Goal: Information Seeking & Learning: Learn about a topic

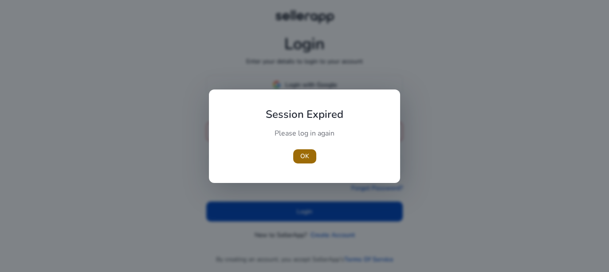
click at [301, 152] on span "OK" at bounding box center [304, 156] width 9 height 9
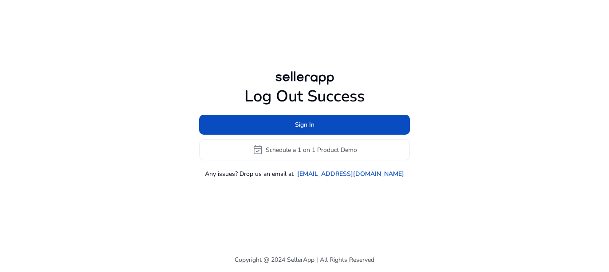
click at [286, 137] on div "Sign In event_available Schedule a 1 on 1 Product Demo" at bounding box center [304, 138] width 211 height 46
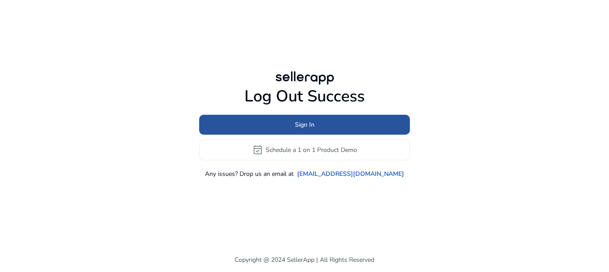
click at [287, 128] on span at bounding box center [304, 124] width 211 height 21
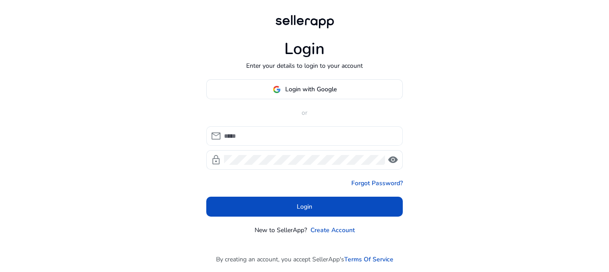
click at [284, 130] on div at bounding box center [310, 136] width 172 height 20
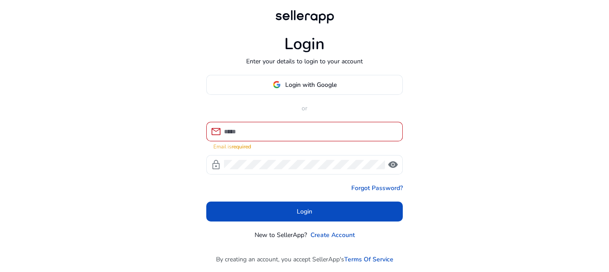
click at [282, 142] on div at bounding box center [310, 132] width 172 height 20
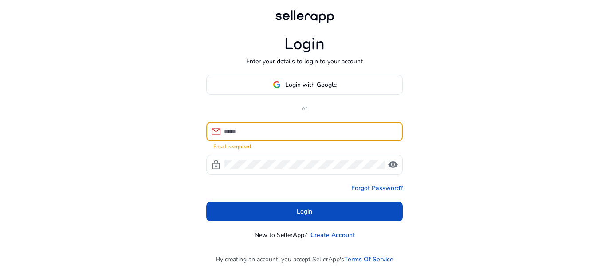
click at [282, 135] on input at bounding box center [310, 132] width 172 height 10
type input "**********"
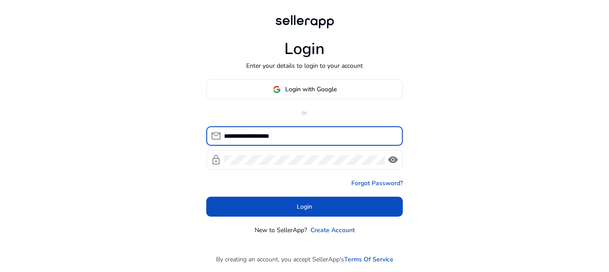
click at [276, 168] on div at bounding box center [304, 160] width 161 height 20
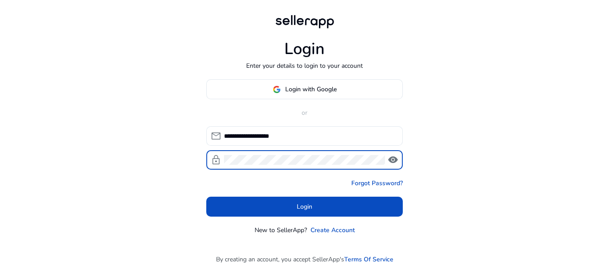
click at [272, 166] on div at bounding box center [304, 160] width 161 height 20
click button "Login" at bounding box center [304, 207] width 197 height 20
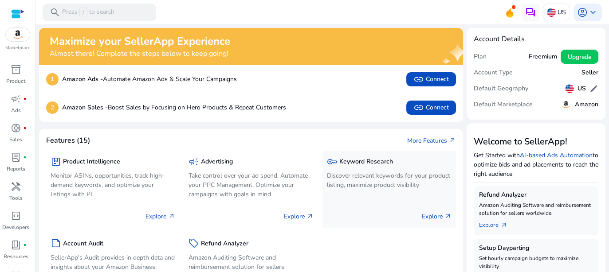
click at [340, 174] on p "Discover relevant keywords for your product listing, maximize product visibility" at bounding box center [389, 180] width 125 height 19
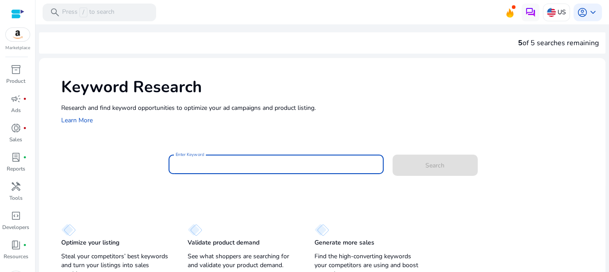
paste input "**********"
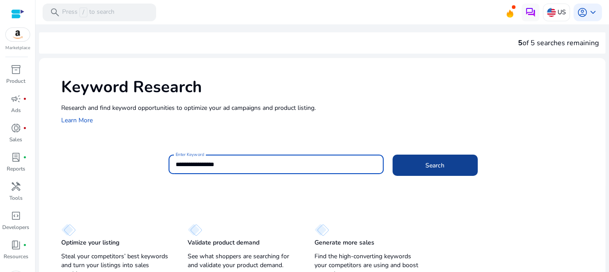
type input "**********"
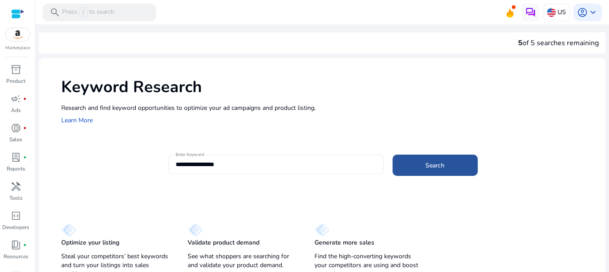
click at [440, 167] on span "Search" at bounding box center [435, 165] width 19 height 9
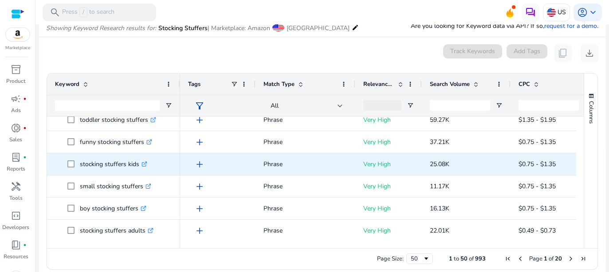
scroll to position [166, 0]
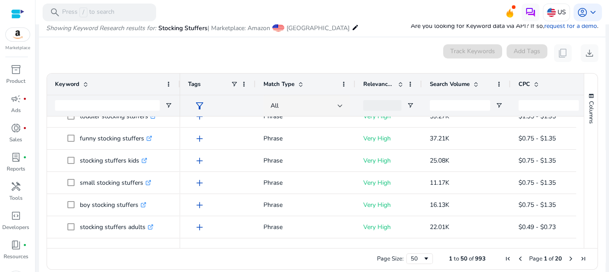
click at [460, 87] on span "Search Volume" at bounding box center [450, 84] width 40 height 8
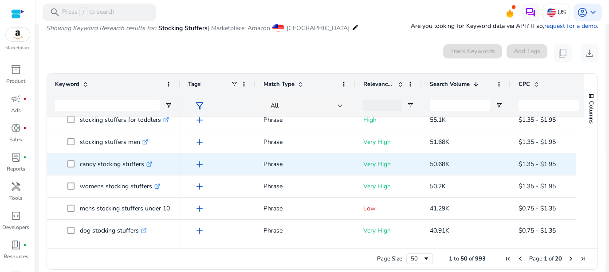
scroll to position [0, 0]
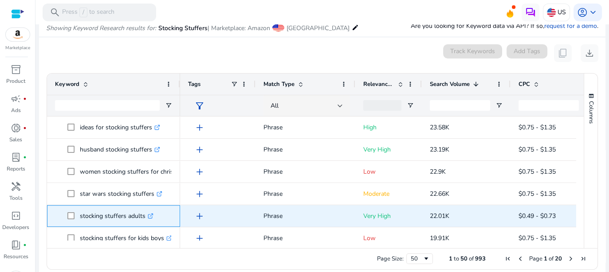
click at [147, 212] on link ".st0{fill:#2c8af8}" at bounding box center [150, 216] width 8 height 8
